Goal: Communication & Community: Answer question/provide support

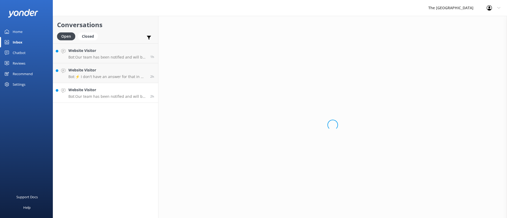
click at [93, 74] on p "Bot: ⚡ I don't have an answer for that in my knowledge base. Please try and rep…" at bounding box center [107, 76] width 78 height 5
click at [91, 53] on h4 "Website Visitor" at bounding box center [107, 51] width 78 height 6
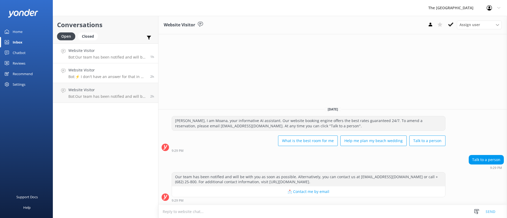
click at [101, 70] on h4 "Website Visitor" at bounding box center [107, 70] width 78 height 6
click at [111, 92] on h4 "Website Visitor" at bounding box center [107, 90] width 78 height 6
click at [450, 24] on icon at bounding box center [450, 24] width 5 height 5
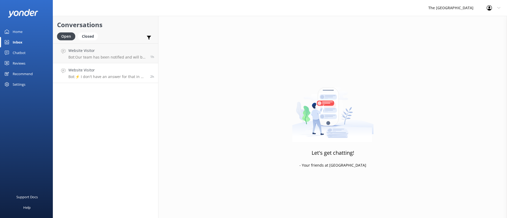
click at [130, 70] on h4 "Website Visitor" at bounding box center [107, 70] width 78 height 6
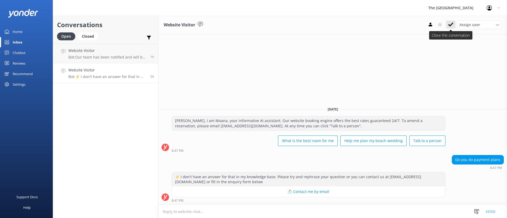
click at [450, 26] on use at bounding box center [450, 24] width 5 height 4
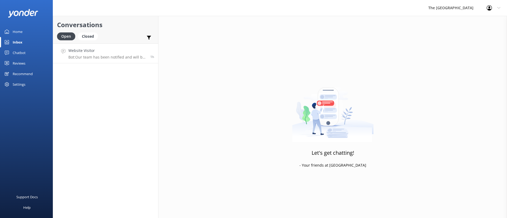
click at [119, 48] on h4 "Website Visitor" at bounding box center [107, 51] width 78 height 6
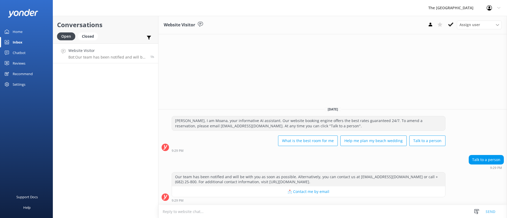
click at [450, 26] on use at bounding box center [450, 24] width 5 height 4
